Goal: Find contact information: Obtain details needed to contact an individual or organization

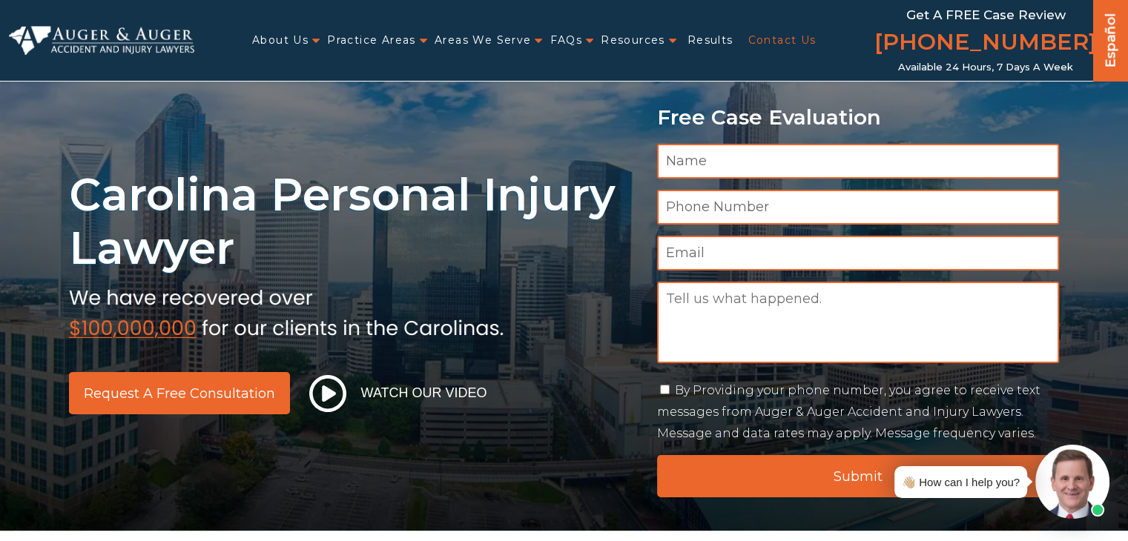
click at [763, 37] on link "Contact Us" at bounding box center [782, 40] width 68 height 30
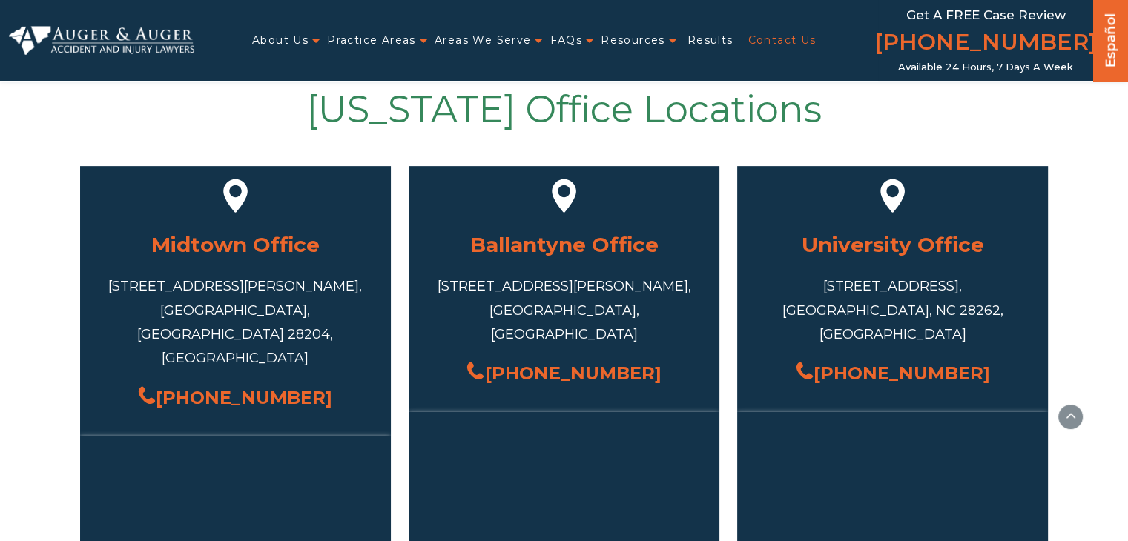
scroll to position [668, 0]
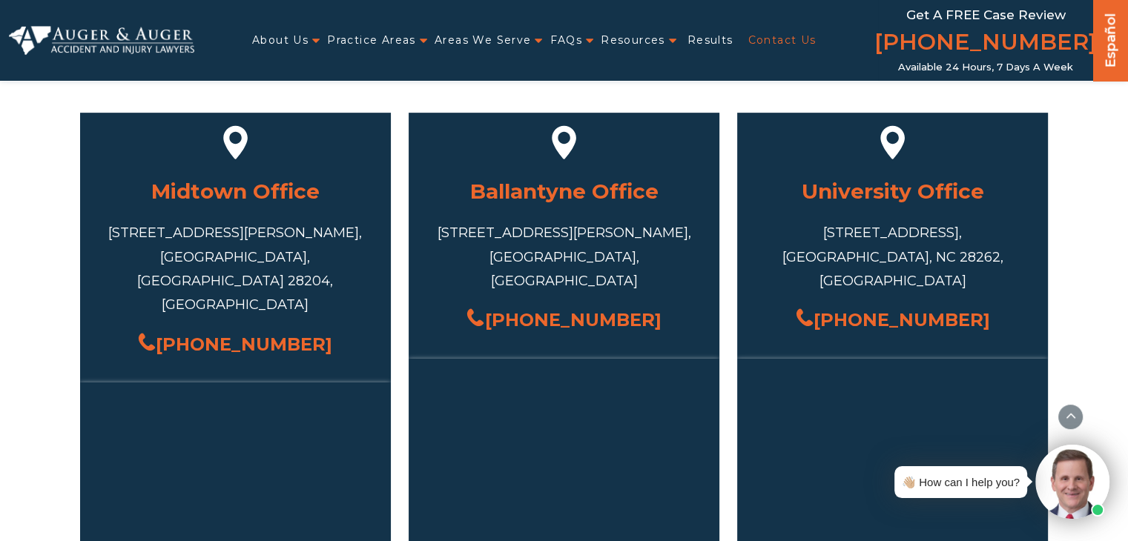
drag, startPoint x: 994, startPoint y: 289, endPoint x: 833, endPoint y: 286, distance: 161.0
click at [833, 304] on div "(704) 445-7209" at bounding box center [893, 320] width 266 height 32
copy link "(704) 445-7209"
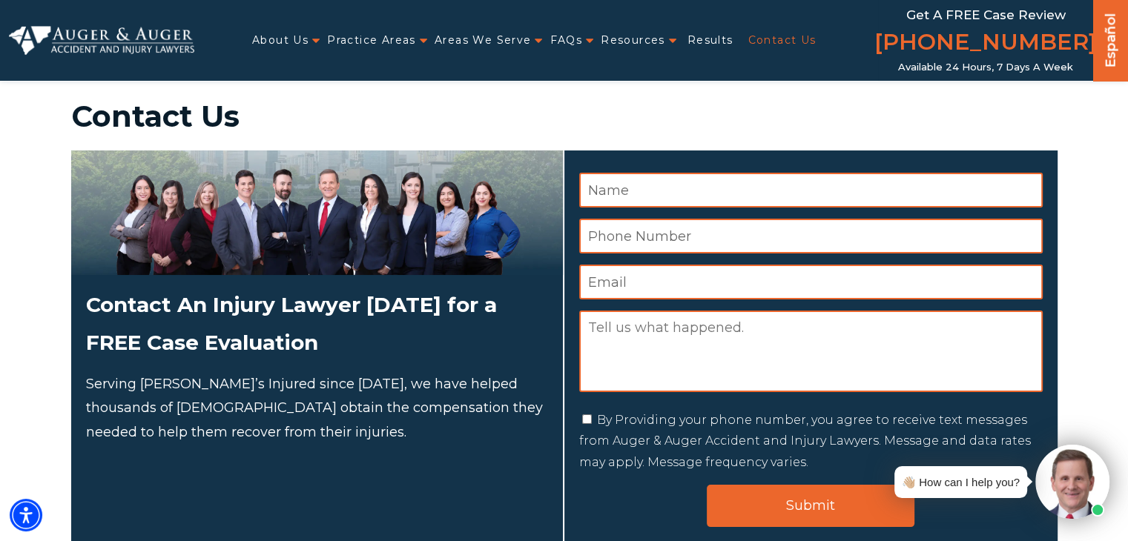
scroll to position [0, 0]
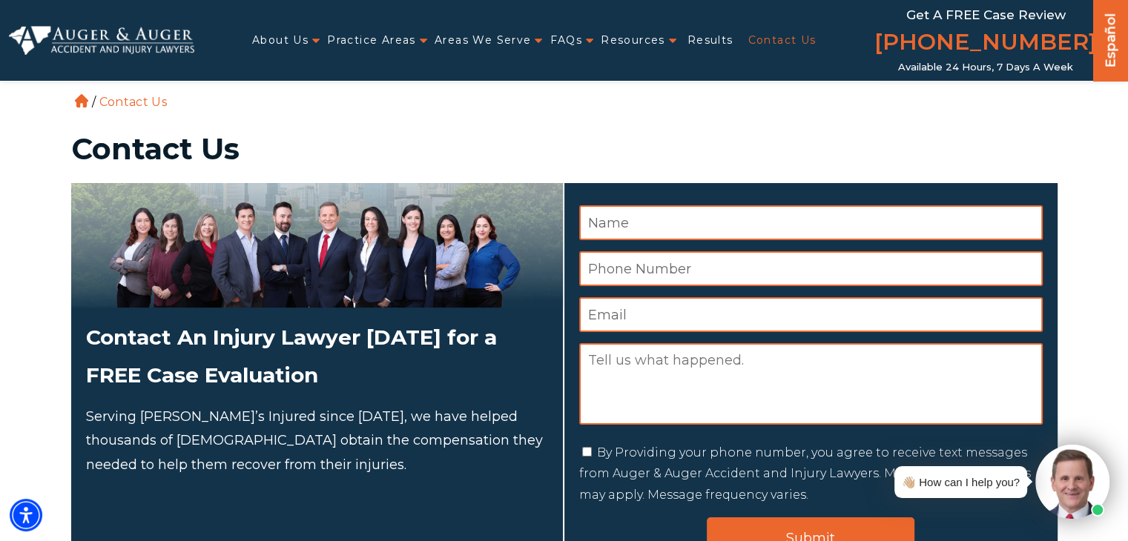
click at [318, 36] on ul "About Us Attorneys Herbert Auger Arlene Auger Hunter Gillespie Madison McLawhor…" at bounding box center [536, 40] width 685 height 30
click at [317, 44] on ul "About Us Attorneys Herbert Auger Arlene Auger Hunter Gillespie Madison McLawhor…" at bounding box center [536, 40] width 685 height 30
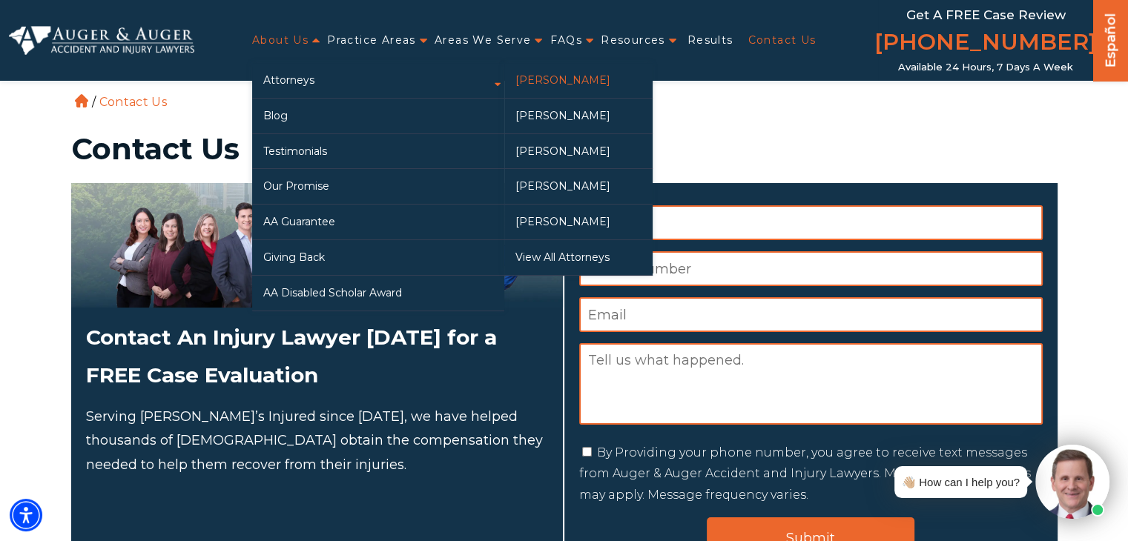
click at [540, 76] on link "[PERSON_NAME]" at bounding box center [578, 80] width 148 height 35
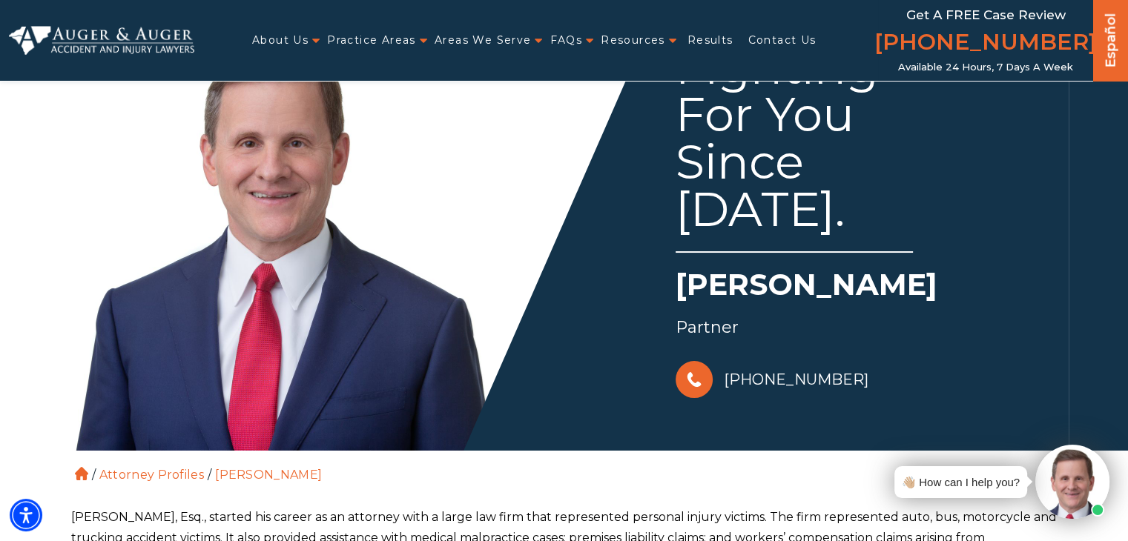
scroll to position [148, 0]
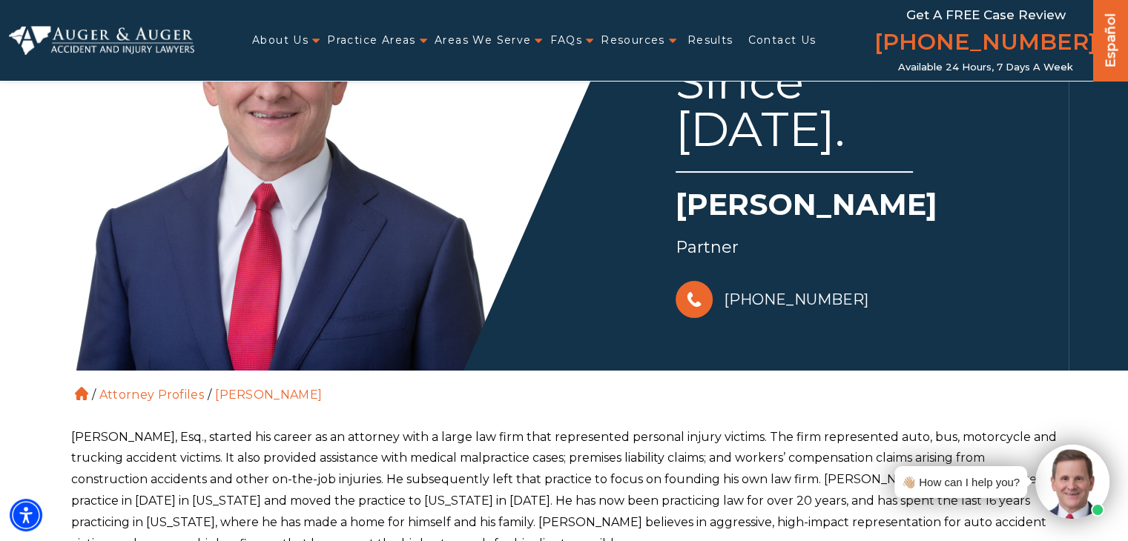
drag, startPoint x: 668, startPoint y: 191, endPoint x: 956, endPoint y: 197, distance: 288.6
click at [956, 197] on div "Fighting For You Since [DATE]. [PERSON_NAME] Partner [PHONE_NUMBER]" at bounding box center [811, 124] width 495 height 396
copy h1 "[PERSON_NAME]"
